Goal: Transaction & Acquisition: Purchase product/service

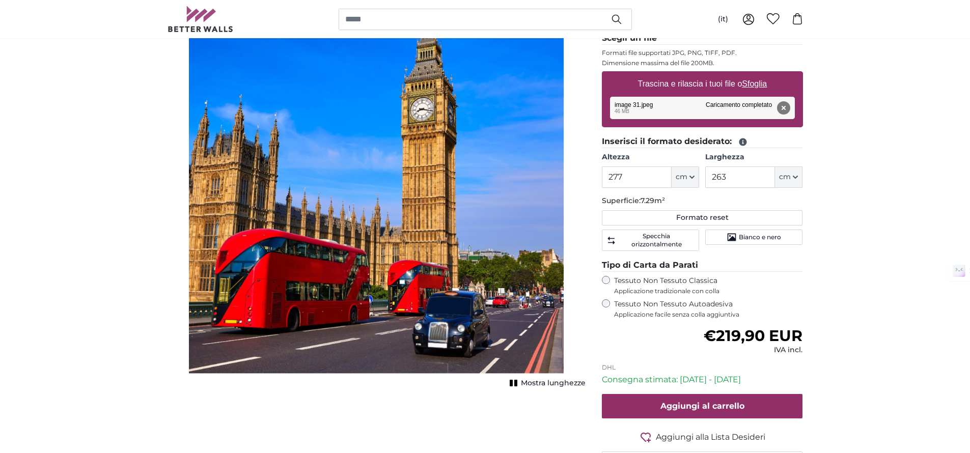
scroll to position [162, 0]
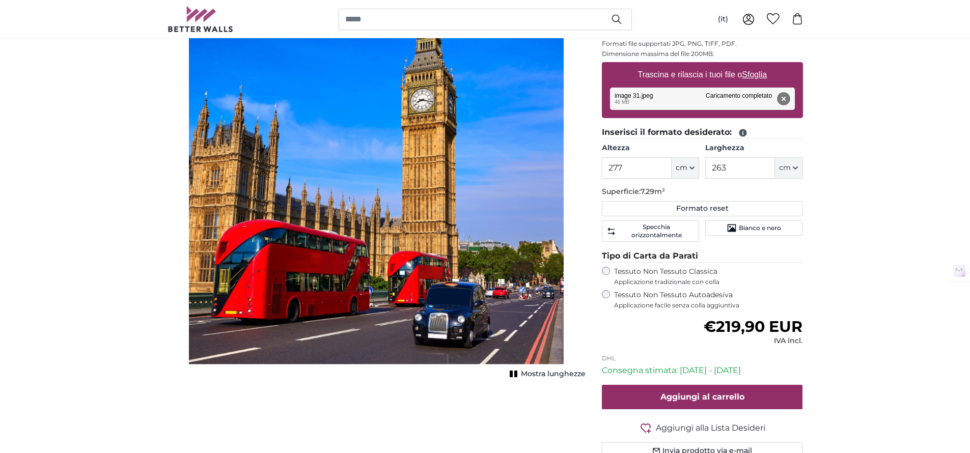
click at [783, 102] on button "Rimuovi" at bounding box center [782, 98] width 13 height 13
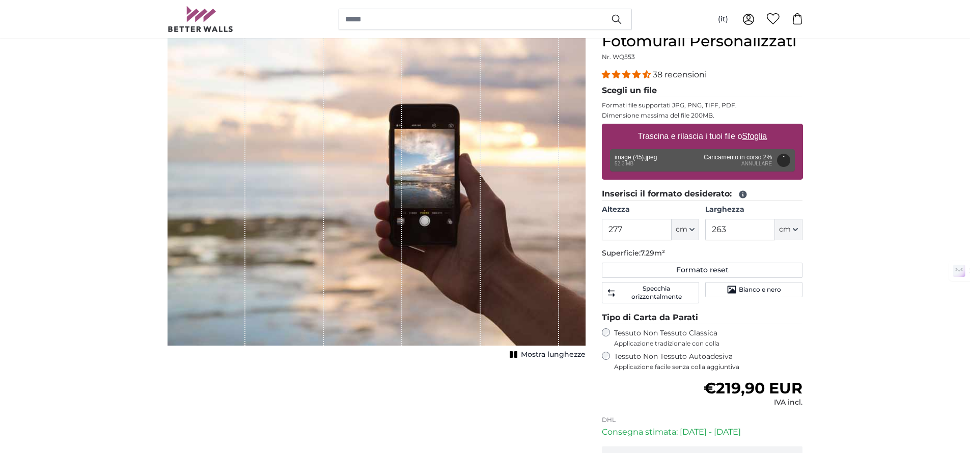
scroll to position [96, 0]
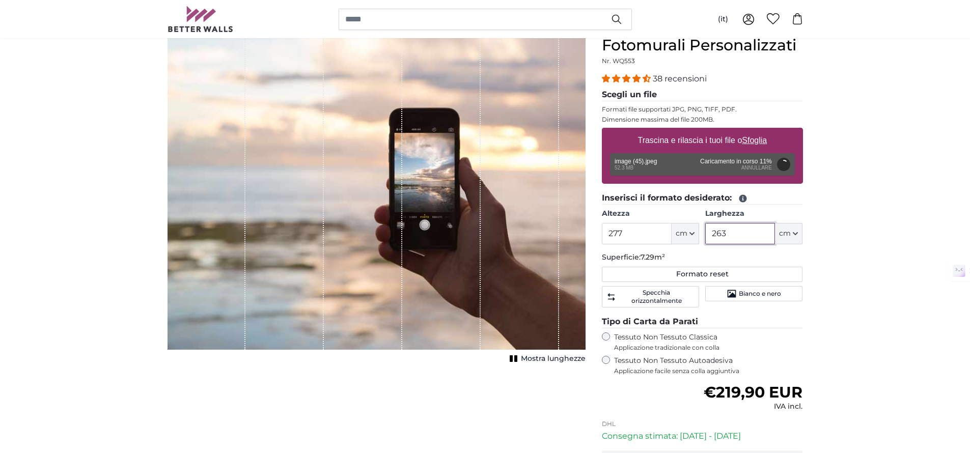
click at [724, 233] on input "263" at bounding box center [740, 233] width 70 height 21
click at [723, 233] on input "263" at bounding box center [740, 233] width 70 height 21
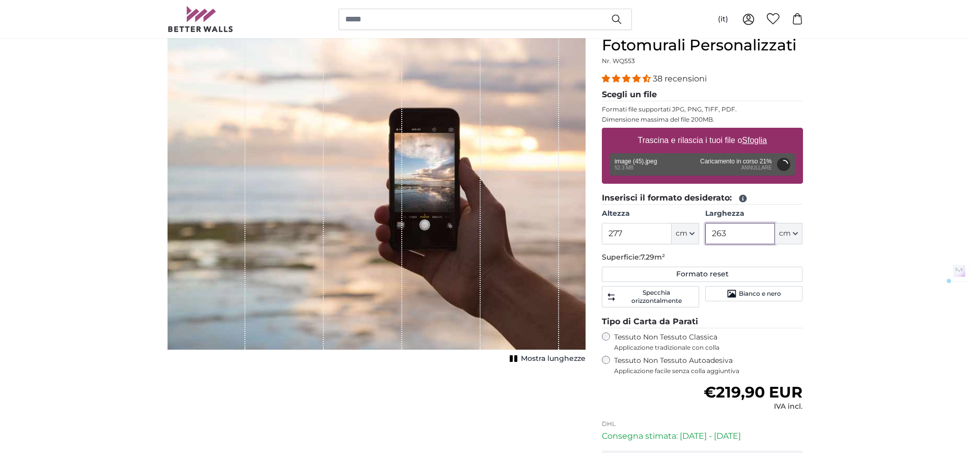
click at [723, 233] on input "263" at bounding box center [740, 233] width 70 height 21
type input "157"
type input "200"
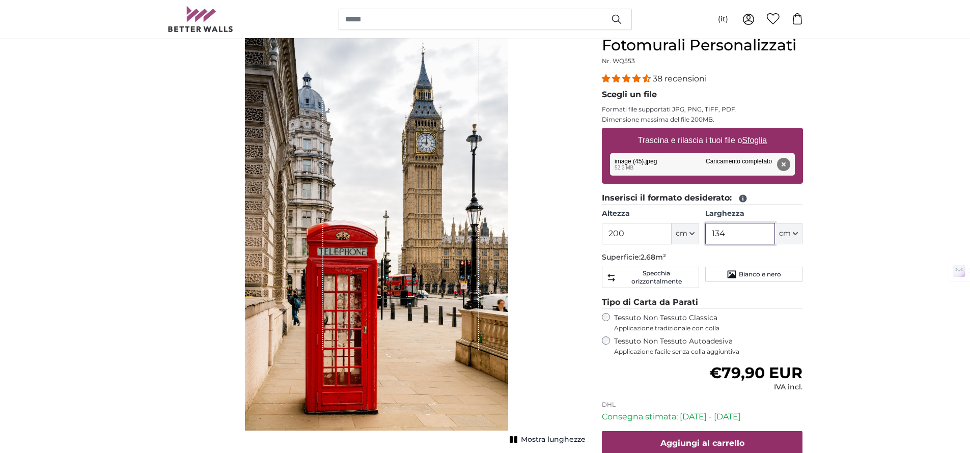
click at [748, 237] on input "134" at bounding box center [740, 233] width 70 height 21
type input "157"
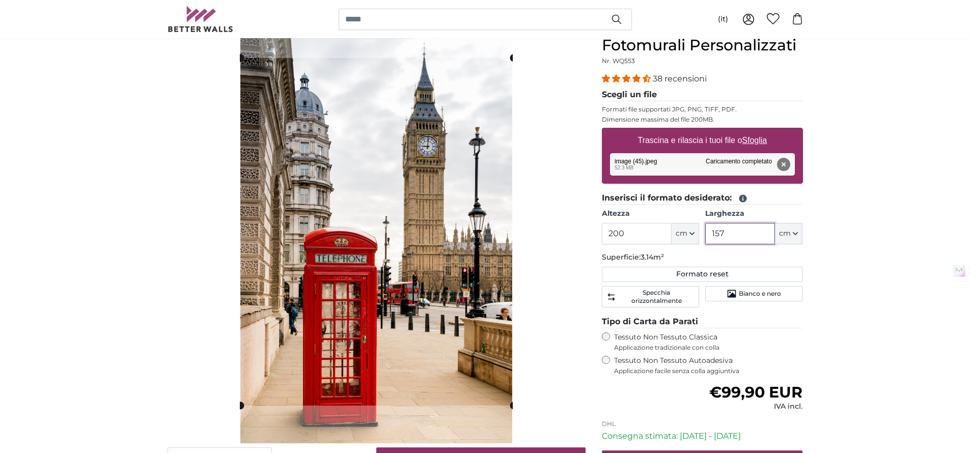
click at [456, 221] on cropper-handle at bounding box center [376, 232] width 273 height 348
type input "157"
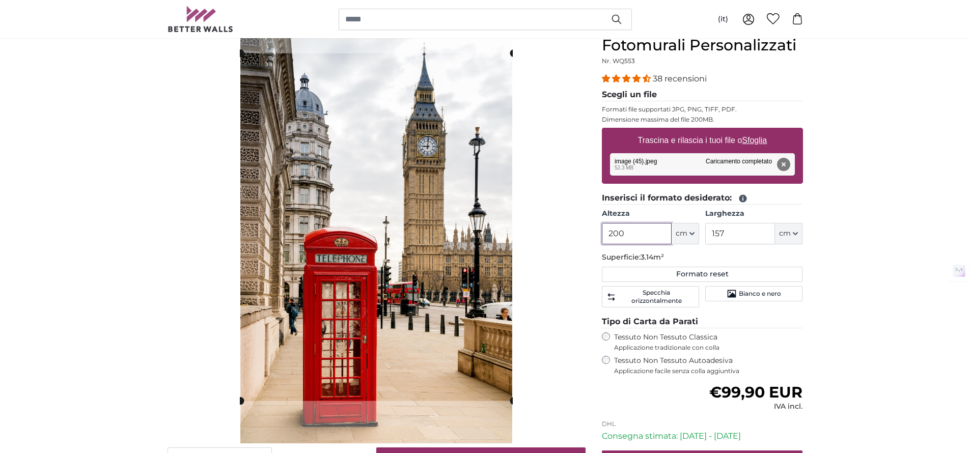
click at [645, 230] on input "200" at bounding box center [637, 233] width 70 height 21
click at [644, 230] on input "200" at bounding box center [637, 233] width 70 height 21
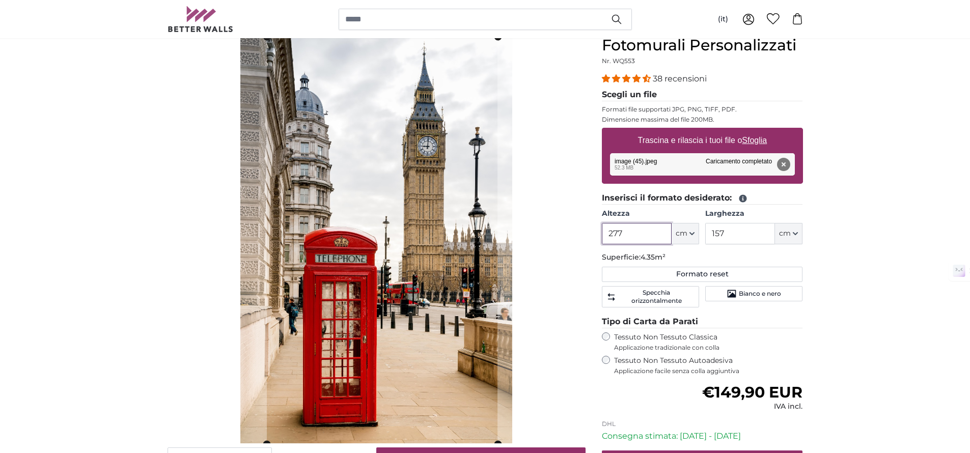
click at [369, 240] on cropper-handle at bounding box center [382, 240] width 231 height 407
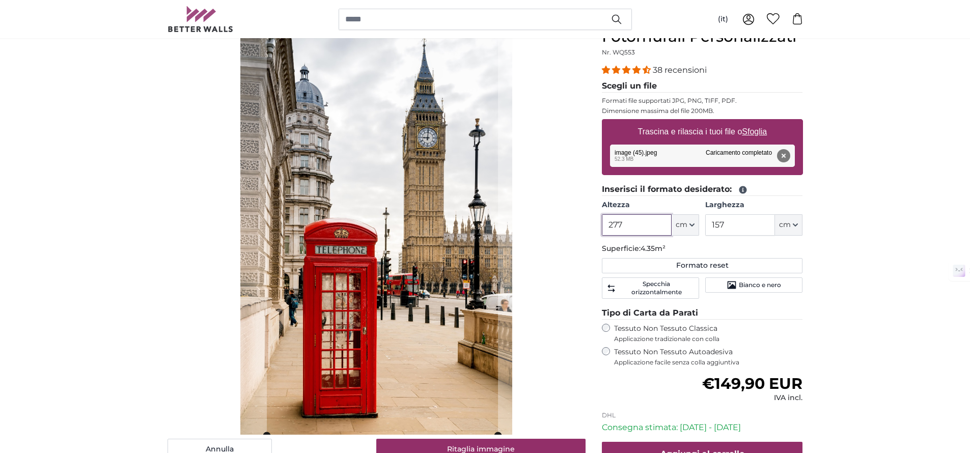
scroll to position [107, 0]
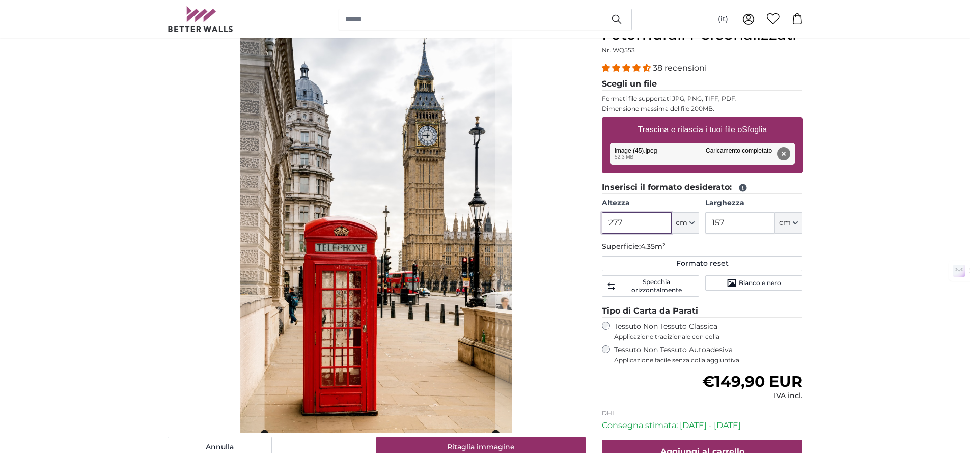
click at [488, 250] on cropper-handle at bounding box center [380, 229] width 231 height 407
type input "277"
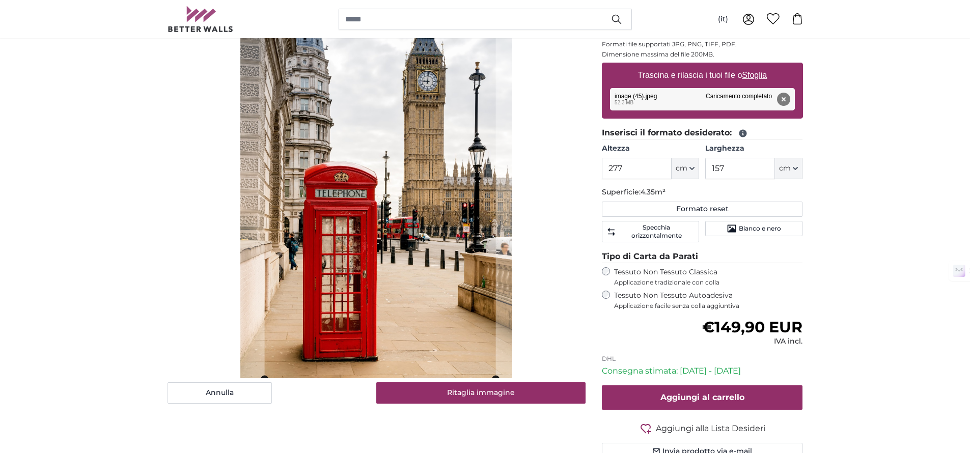
scroll to position [185, 0]
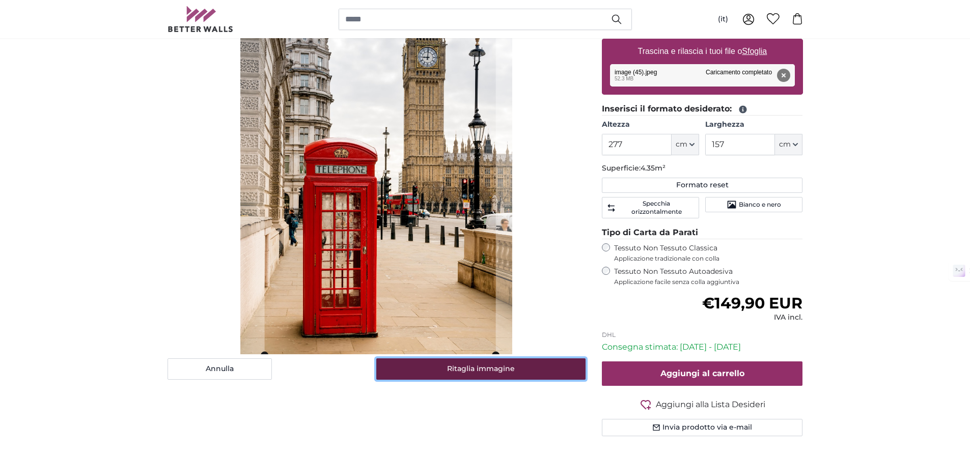
click at [503, 368] on button "Ritaglia immagine" at bounding box center [480, 368] width 209 height 21
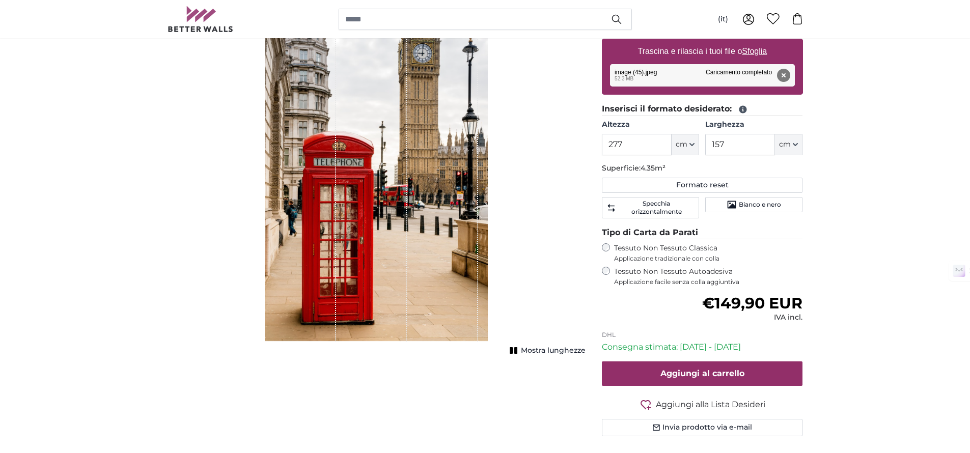
click at [536, 275] on div "Mostra lunghezze" at bounding box center [377, 150] width 418 height 407
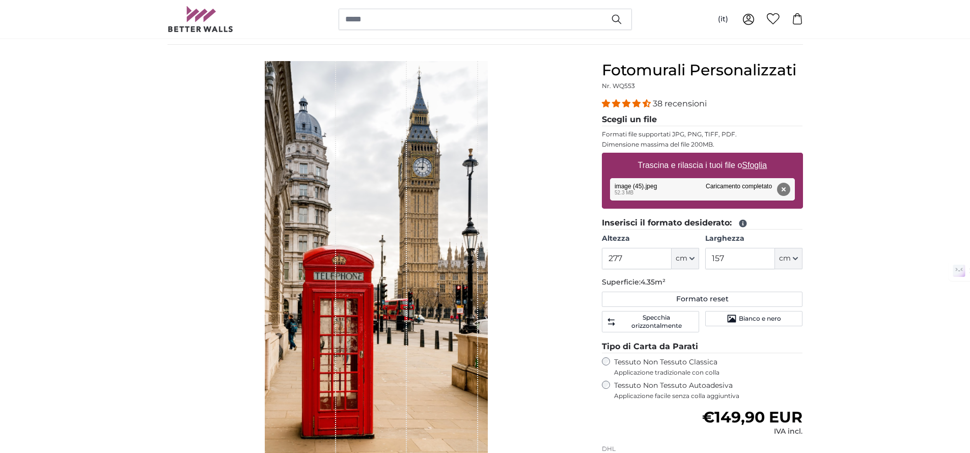
scroll to position [74, 0]
